Goal: Task Accomplishment & Management: Manage account settings

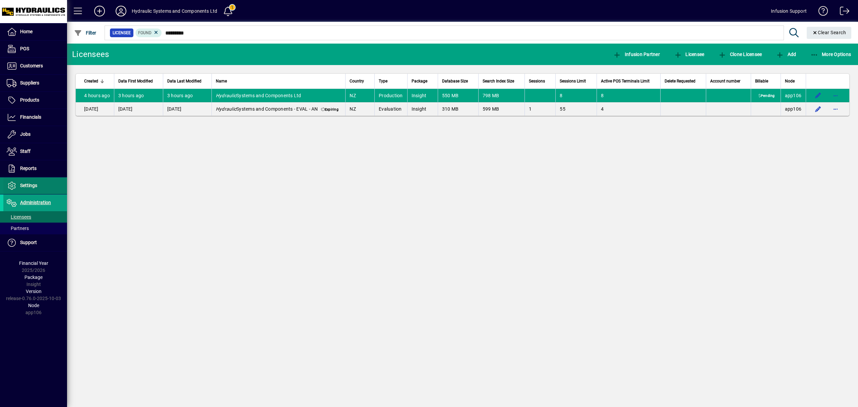
click at [34, 187] on span "Settings" at bounding box center [28, 185] width 17 height 5
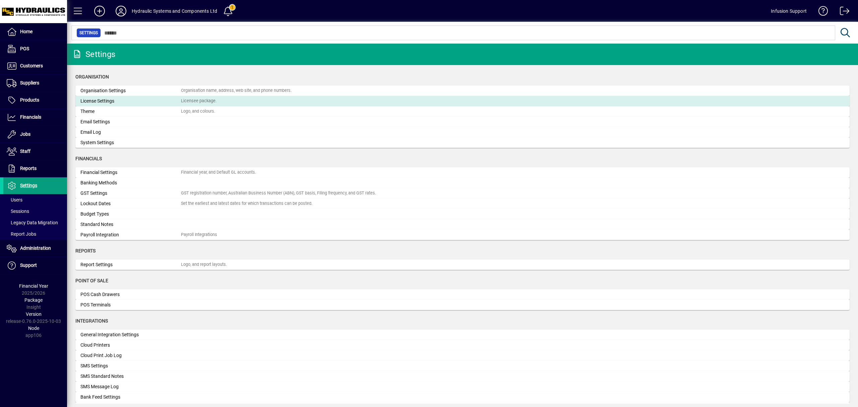
click at [93, 100] on div "License Settings" at bounding box center [130, 101] width 101 height 7
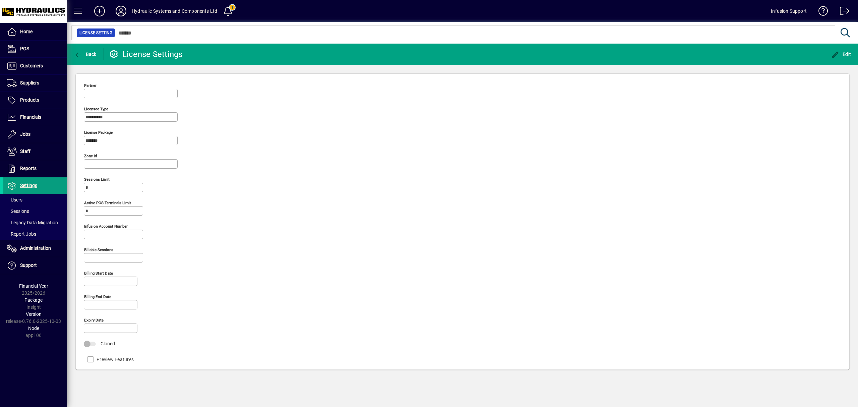
type input "**********"
drag, startPoint x: 847, startPoint y: 54, endPoint x: 190, endPoint y: 215, distance: 675.9
click at [847, 54] on span "Edit" at bounding box center [841, 54] width 20 height 5
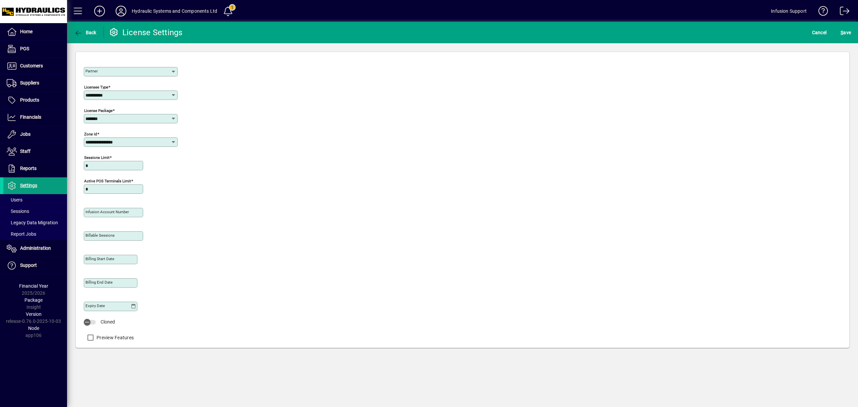
click at [104, 212] on mat-label "Infusion account number" at bounding box center [107, 212] width 44 height 5
click at [104, 212] on input "Infusion account number" at bounding box center [113, 212] width 57 height 5
type input "*****"
click at [172, 72] on icon at bounding box center [173, 71] width 5 height 5
click at [113, 108] on div "OnT o It" at bounding box center [103, 111] width 29 height 7
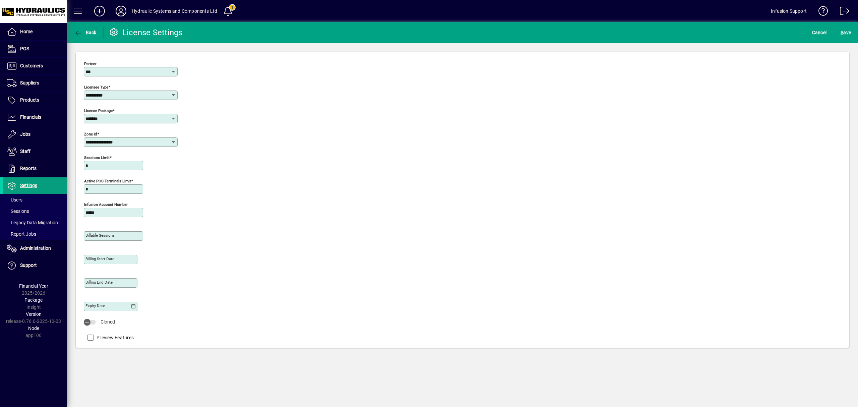
type input "*******"
click at [845, 33] on span "S ave" at bounding box center [846, 32] width 10 height 11
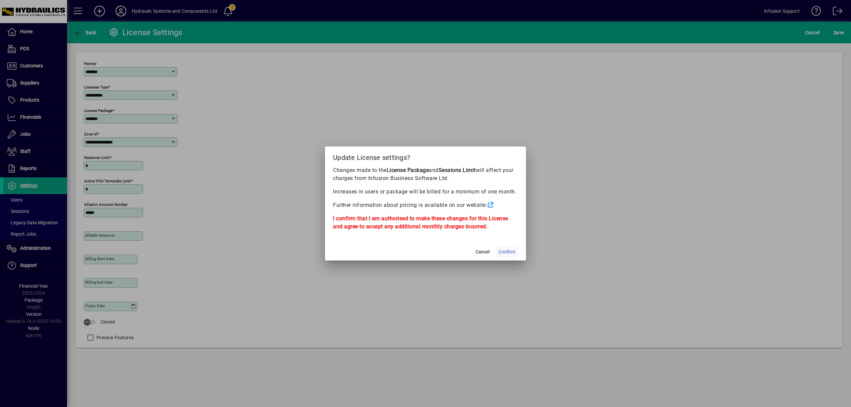
click at [502, 254] on span "Confirm" at bounding box center [507, 251] width 17 height 7
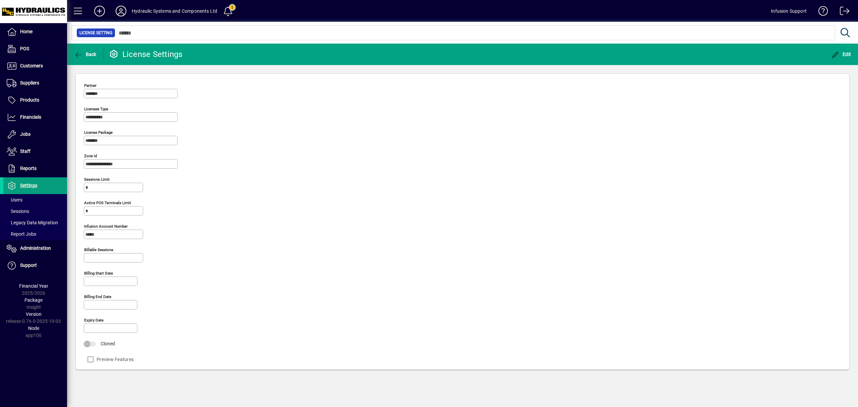
click at [228, 12] on span at bounding box center [228, 11] width 16 height 16
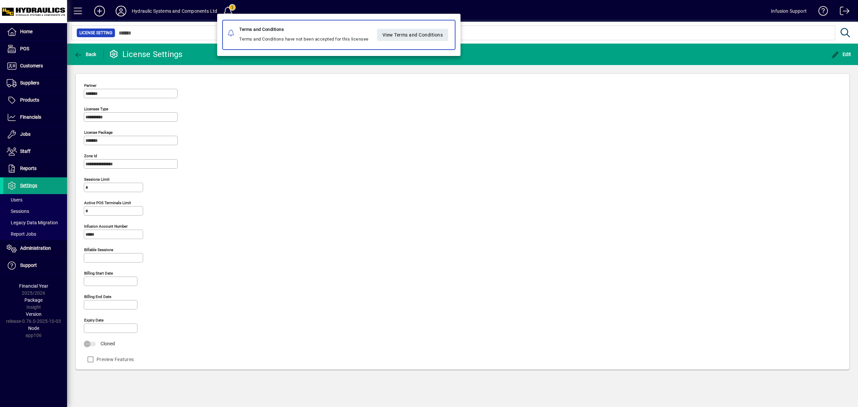
click at [311, 155] on div at bounding box center [429, 203] width 858 height 407
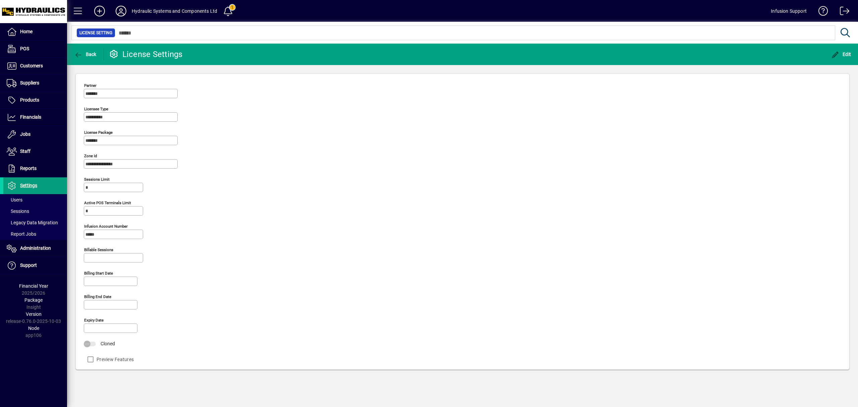
click at [123, 12] on icon at bounding box center [120, 11] width 13 height 11
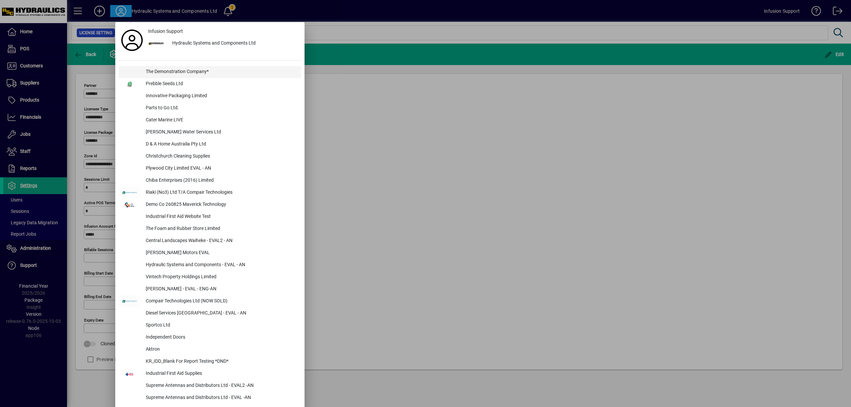
click at [161, 73] on div "The Demonstration Company*" at bounding box center [220, 72] width 161 height 12
